Goal: Task Accomplishment & Management: Use online tool/utility

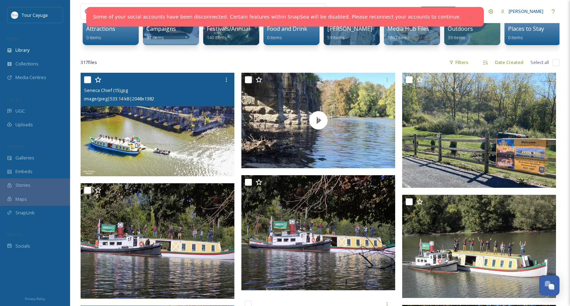
scroll to position [108, 0]
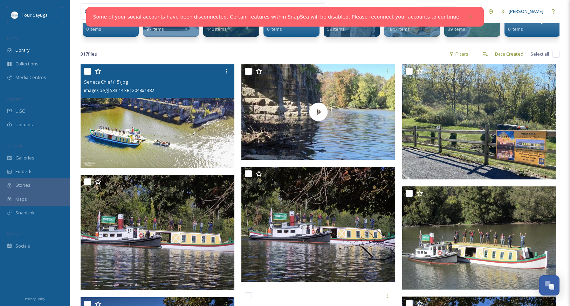
click at [87, 69] on input "checkbox" at bounding box center [87, 71] width 7 height 7
checkbox input "true"
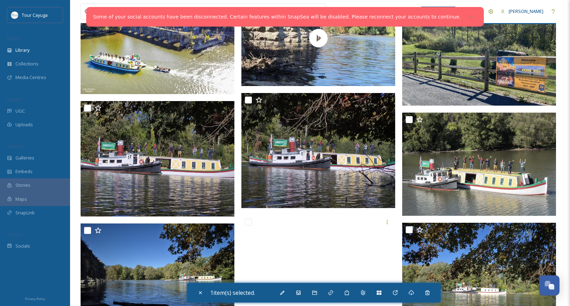
scroll to position [185, 0]
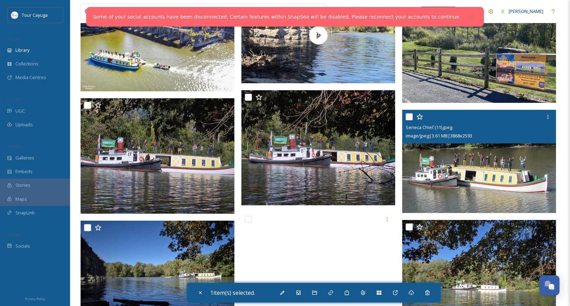
click at [409, 117] on input "checkbox" at bounding box center [409, 116] width 7 height 7
checkbox input "true"
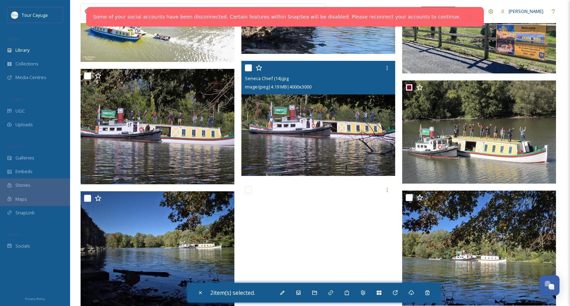
scroll to position [271, 0]
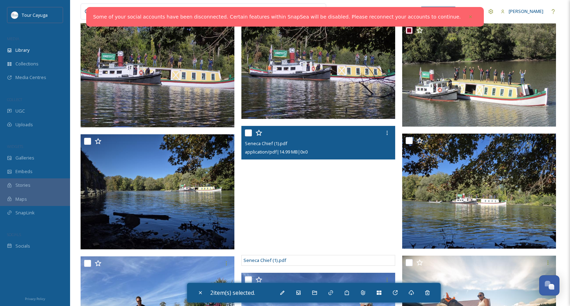
click at [247, 132] on input "checkbox" at bounding box center [248, 133] width 7 height 7
checkbox input "true"
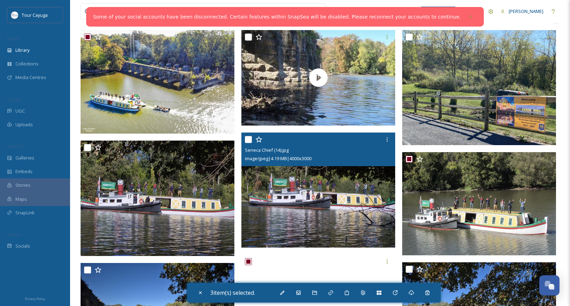
scroll to position [144, 0]
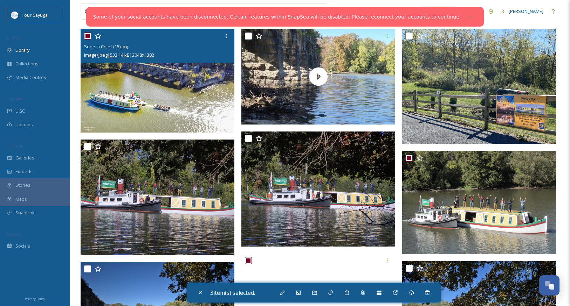
click at [87, 36] on input "checkbox" at bounding box center [87, 36] width 7 height 7
checkbox input "false"
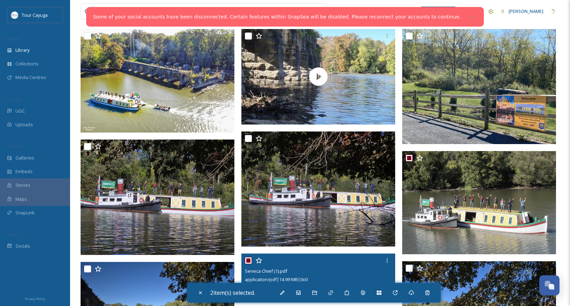
click at [248, 260] on input "checkbox" at bounding box center [248, 260] width 7 height 7
checkbox input "false"
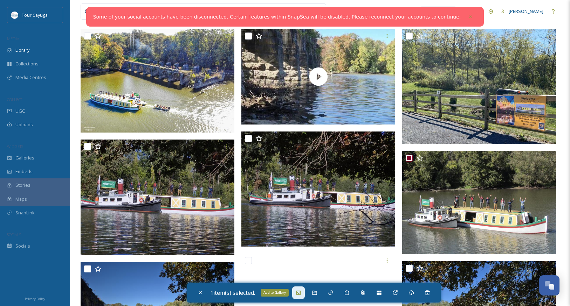
click at [300, 293] on icon at bounding box center [298, 293] width 4 height 4
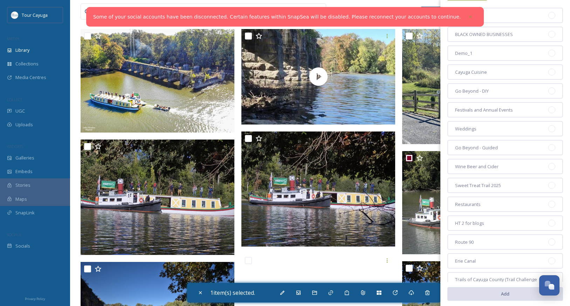
scroll to position [60, 0]
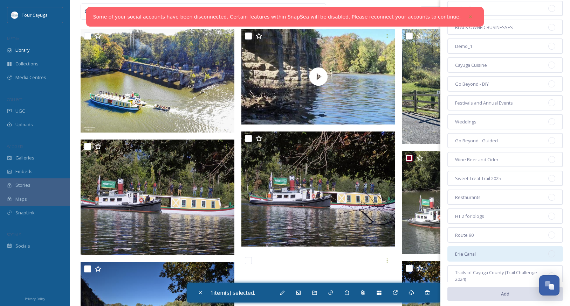
click at [472, 254] on span "Erie Canal" at bounding box center [465, 254] width 21 height 7
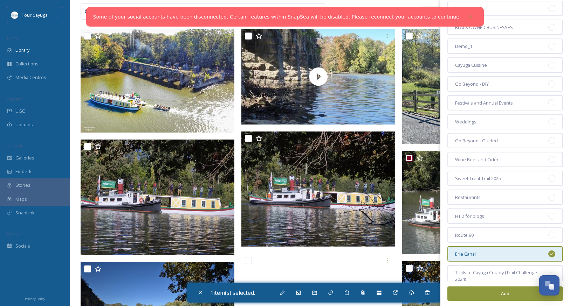
click at [503, 293] on button "Add" at bounding box center [505, 294] width 116 height 14
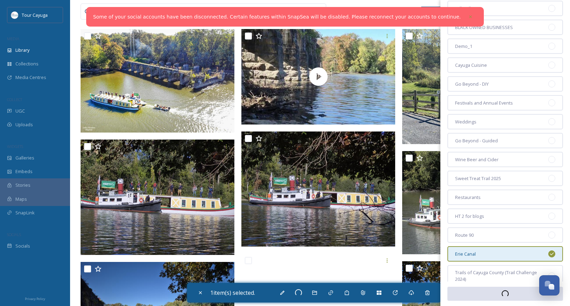
checkbox input "false"
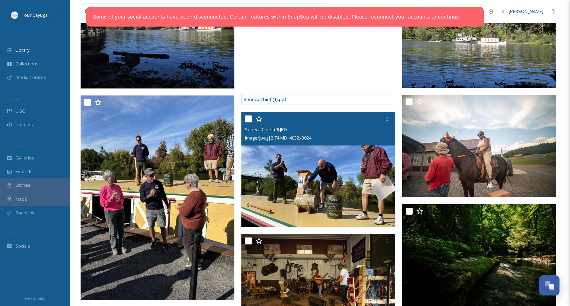
scroll to position [220, 0]
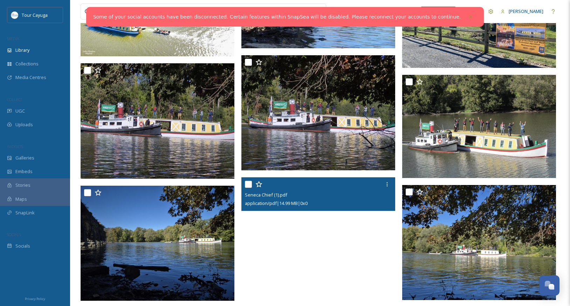
click at [247, 185] on input "checkbox" at bounding box center [248, 184] width 7 height 7
checkbox input "true"
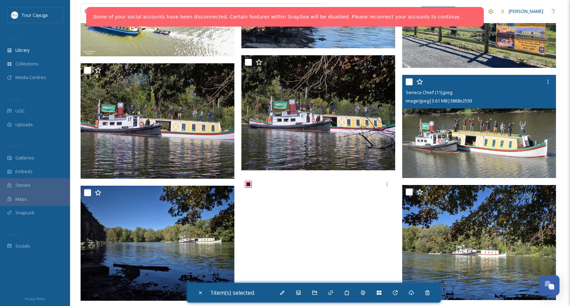
click at [409, 80] on input "checkbox" at bounding box center [409, 81] width 7 height 7
checkbox input "true"
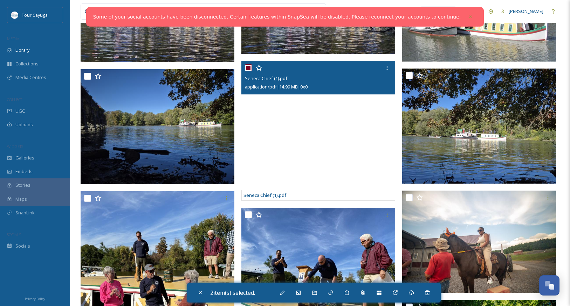
scroll to position [337, 0]
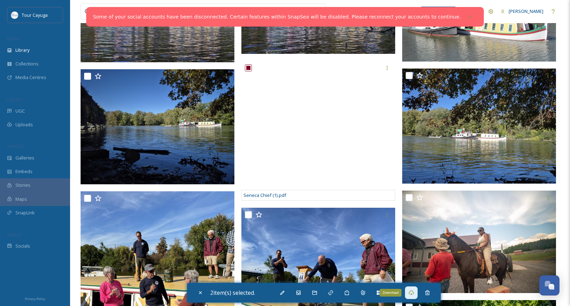
click at [410, 294] on icon at bounding box center [411, 293] width 6 height 6
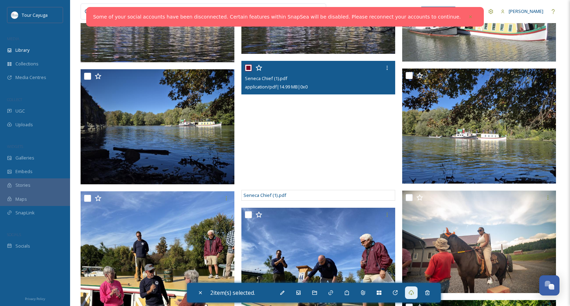
click at [248, 65] on input "checkbox" at bounding box center [248, 67] width 7 height 7
checkbox input "false"
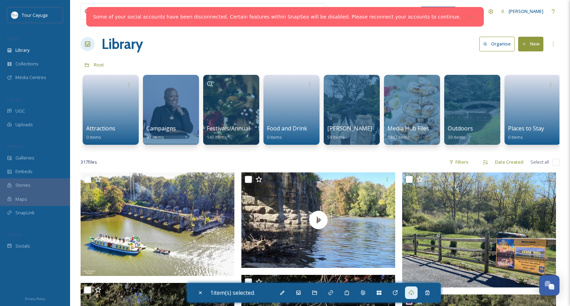
scroll to position [0, 0]
